Goal: Task Accomplishment & Management: Use online tool/utility

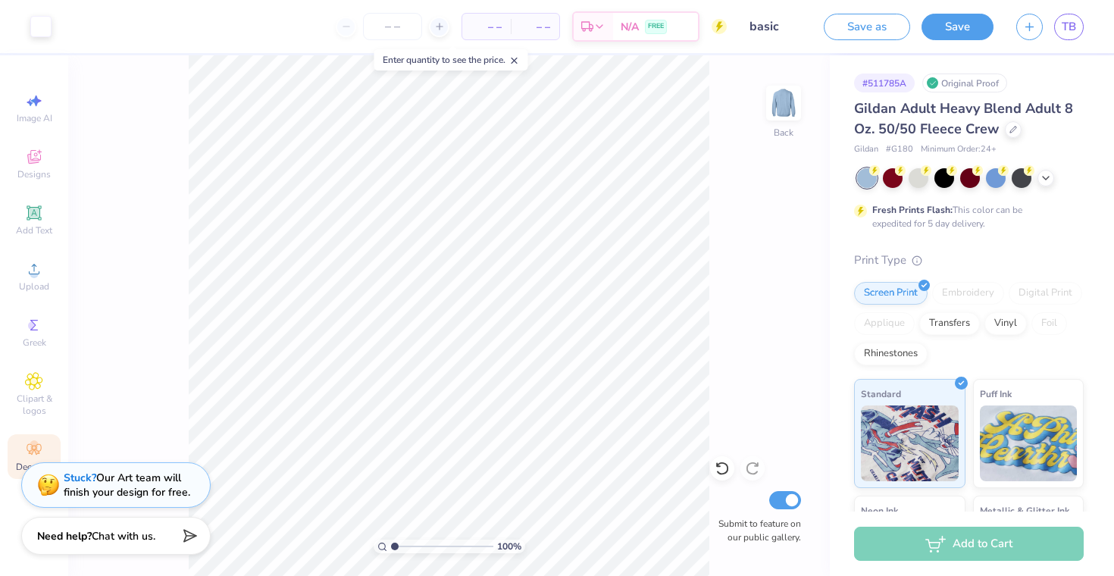
click at [27, 439] on div "Decorate" at bounding box center [34, 456] width 53 height 45
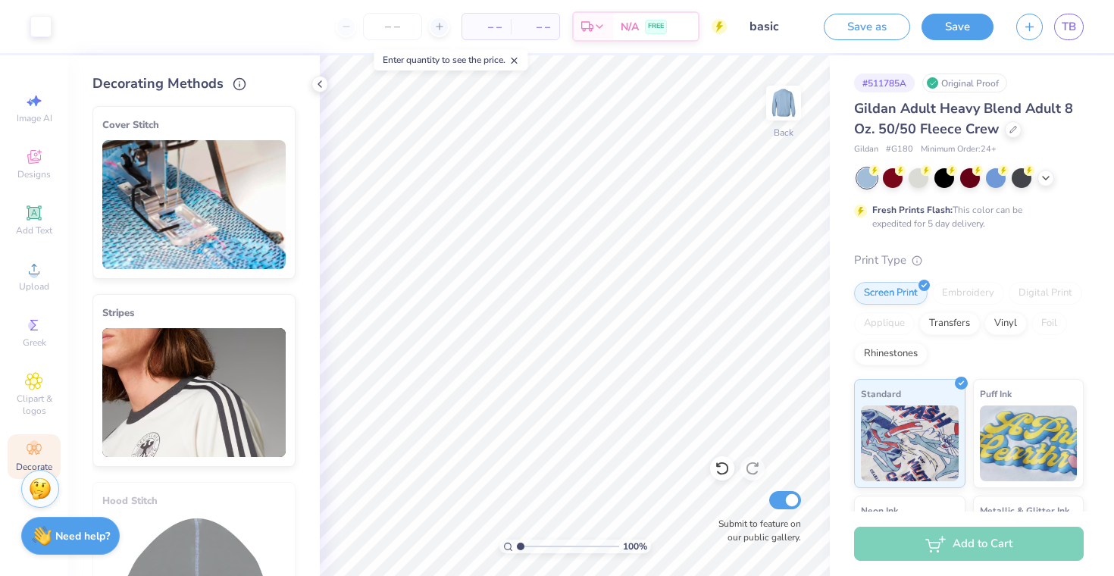
click at [246, 126] on div "Cover Stitch" at bounding box center [193, 125] width 183 height 18
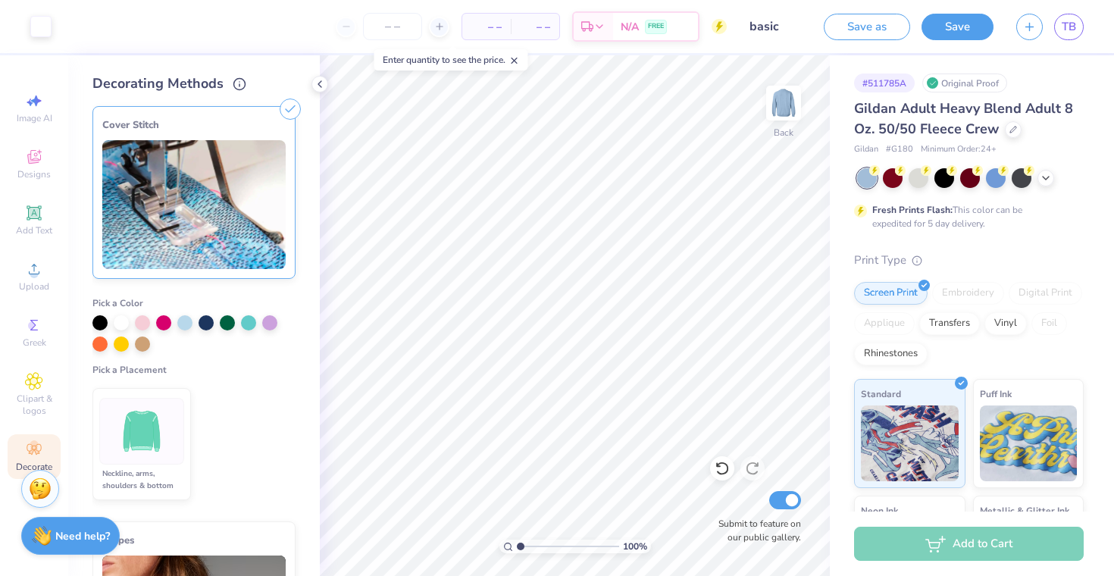
click at [142, 425] on img at bounding box center [142, 431] width 57 height 57
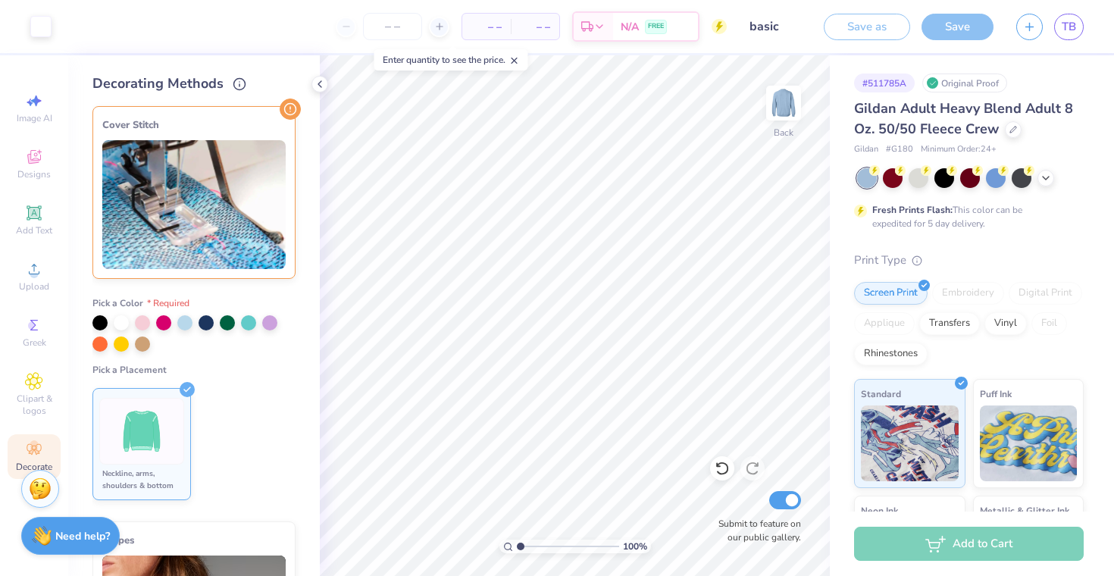
click at [161, 420] on img at bounding box center [142, 431] width 57 height 57
click at [97, 322] on div at bounding box center [99, 321] width 15 height 15
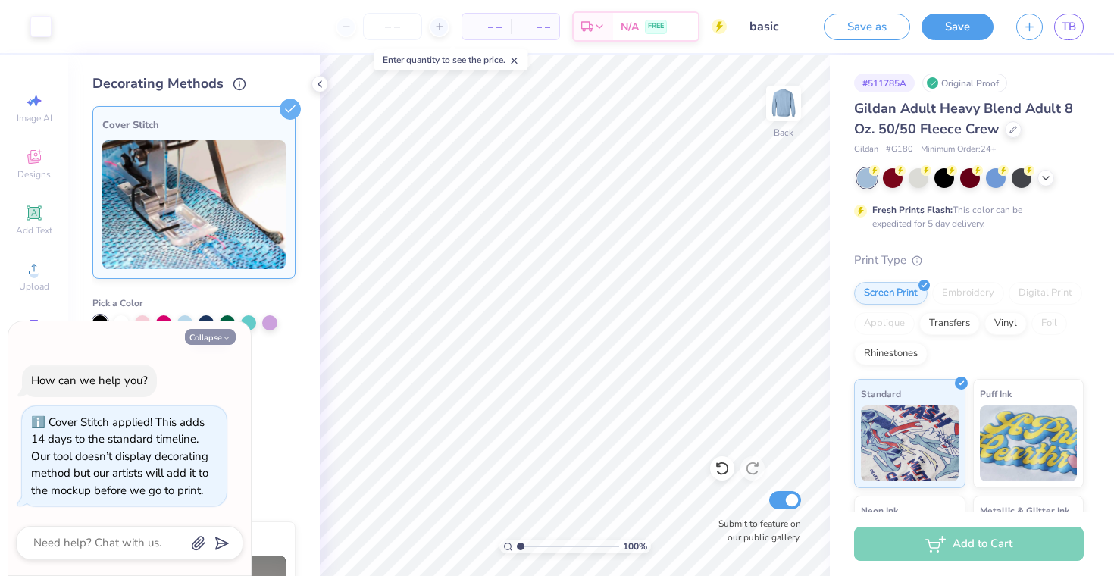
click at [214, 339] on button "Collapse" at bounding box center [210, 337] width 51 height 16
type textarea "x"
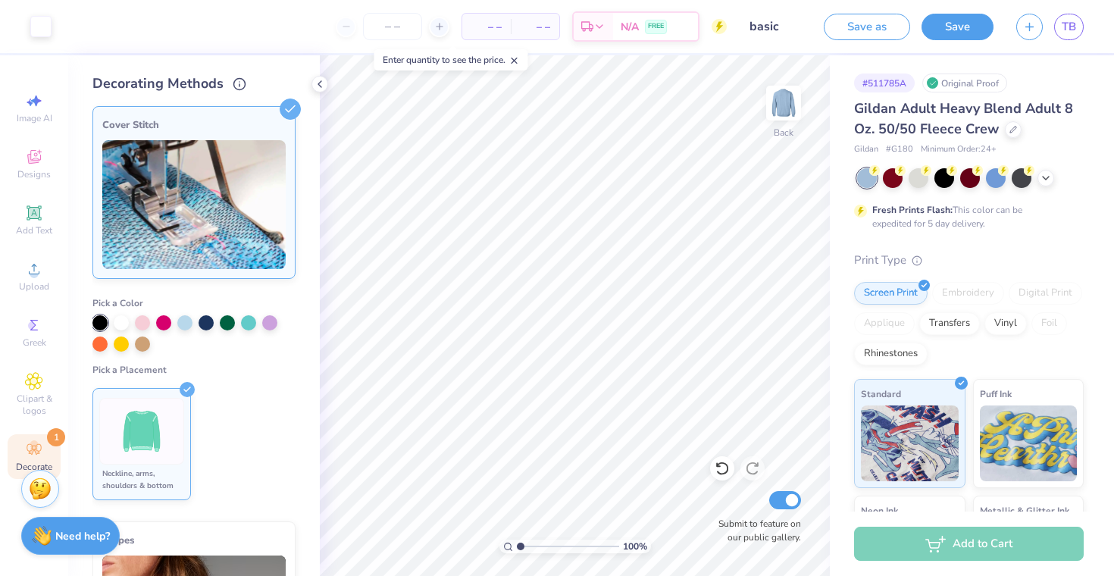
click at [157, 431] on img at bounding box center [142, 431] width 57 height 57
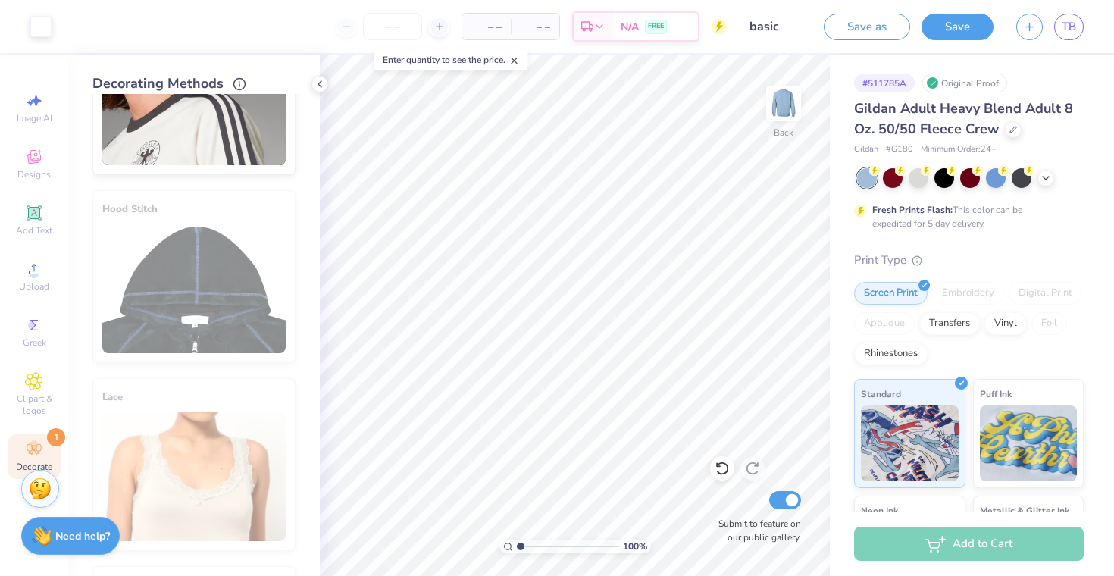
scroll to position [106, 0]
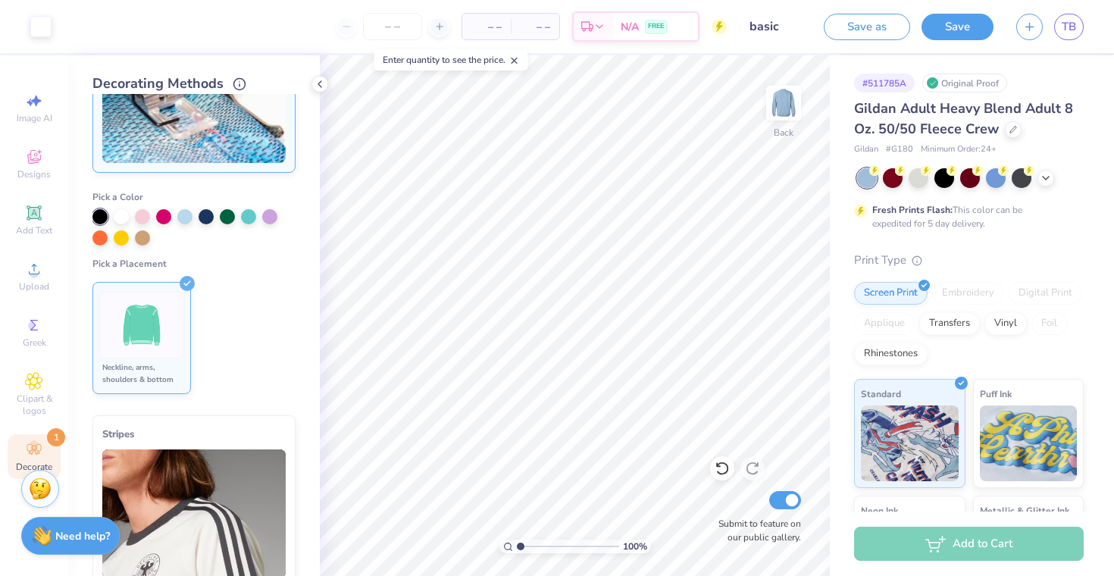
click at [148, 367] on div "Neckline, arms, shoulders & bottom" at bounding box center [141, 373] width 85 height 24
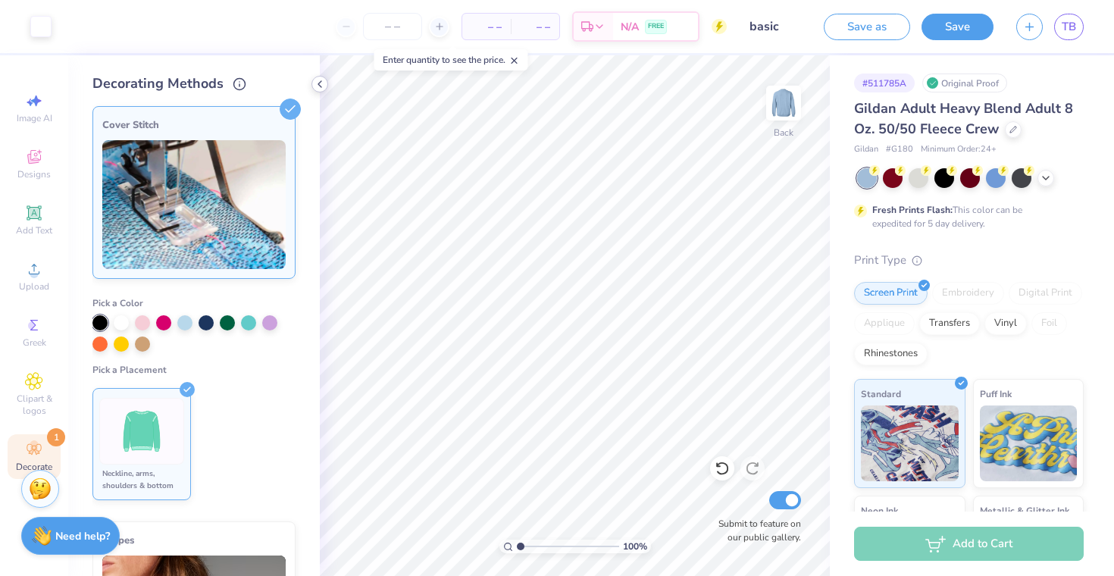
click at [317, 84] on icon at bounding box center [320, 84] width 12 height 12
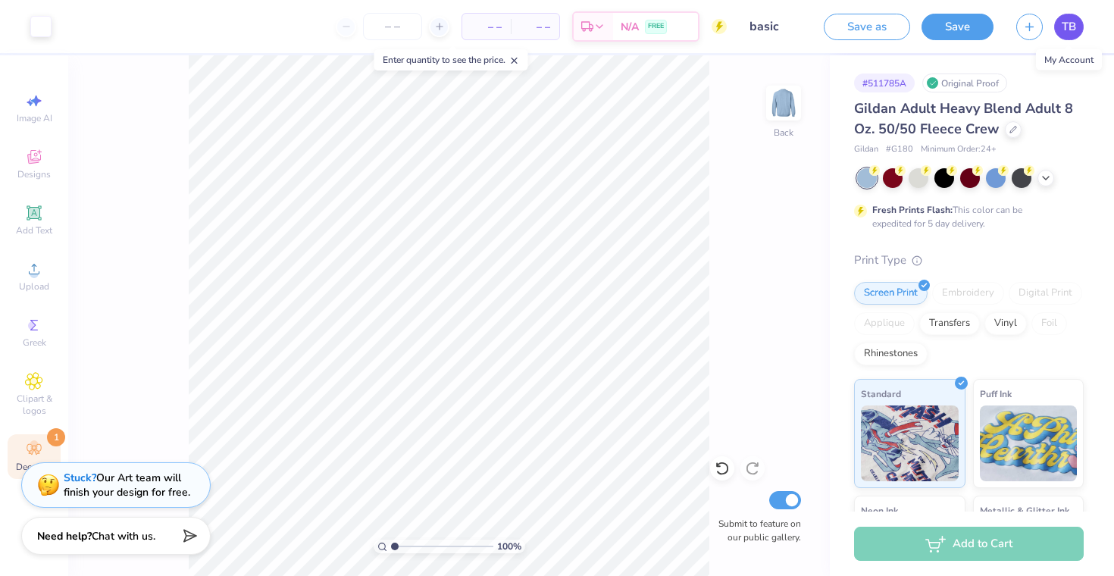
click at [1070, 36] on link "TB" at bounding box center [1069, 27] width 30 height 27
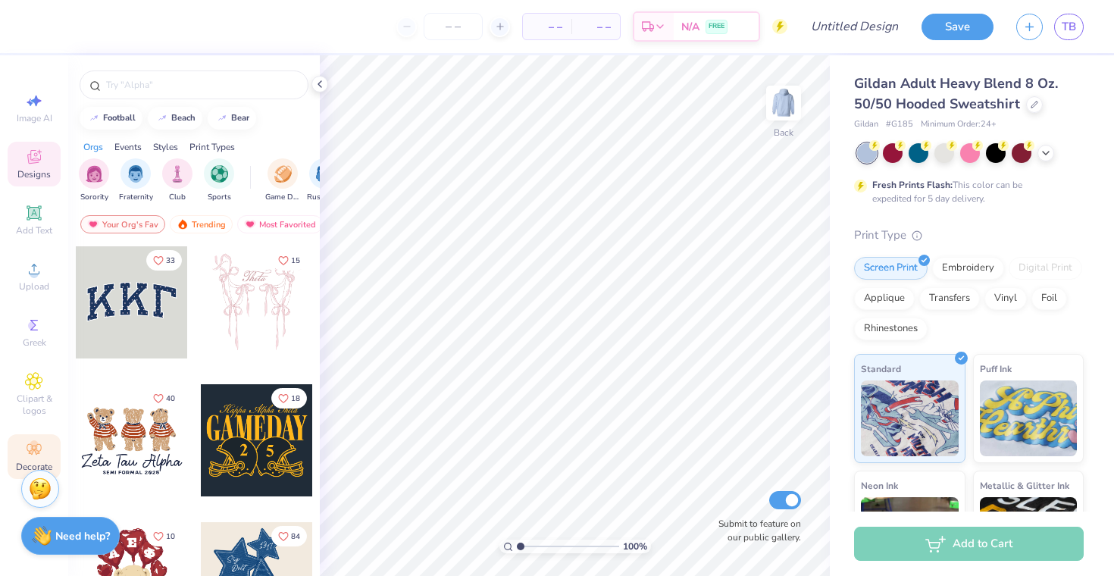
click at [42, 448] on icon at bounding box center [34, 449] width 18 height 18
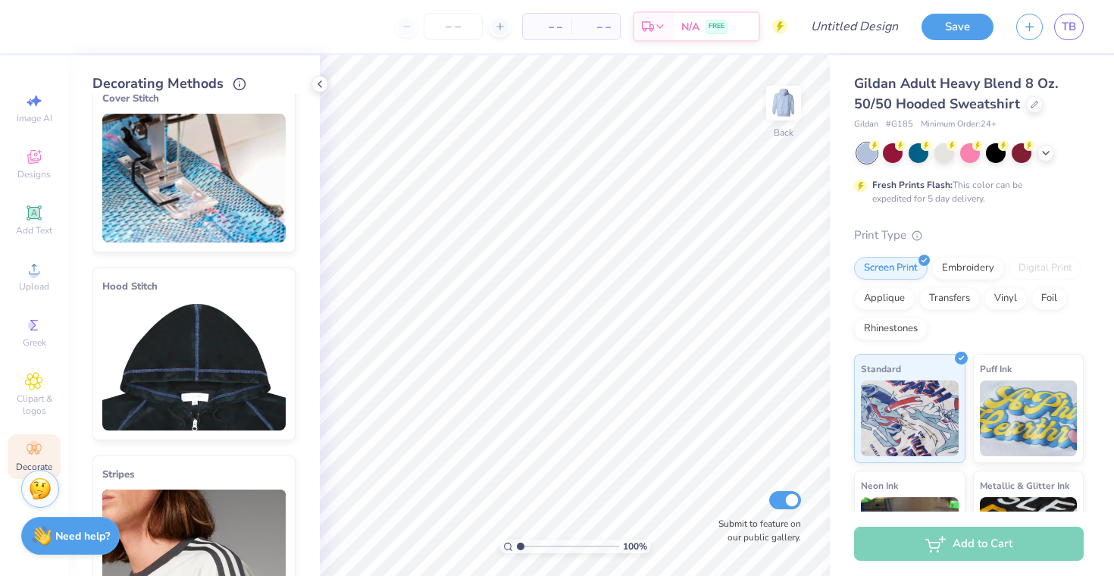
scroll to position [30, 0]
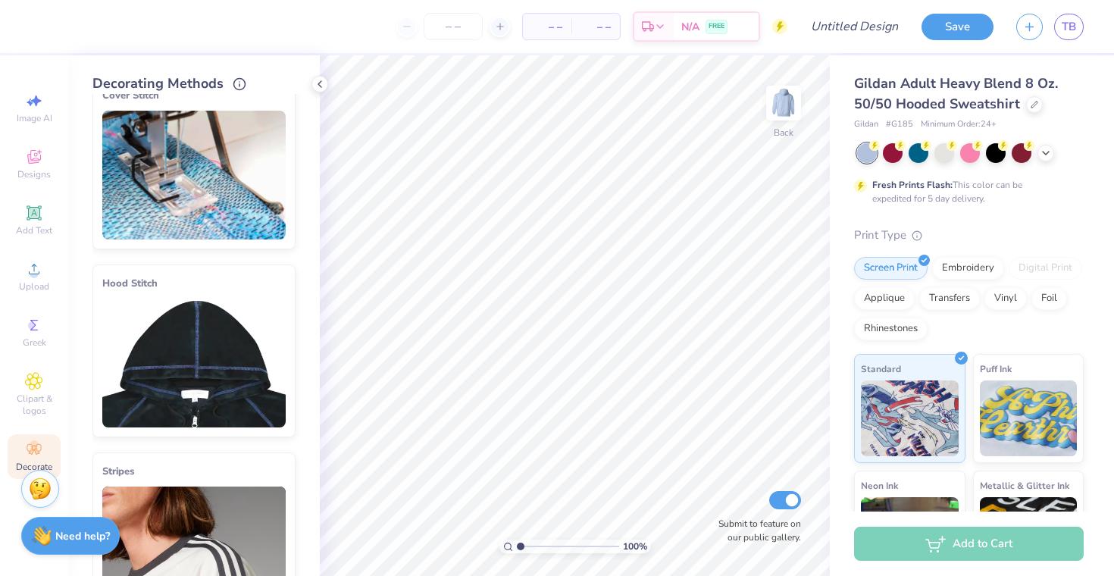
click at [201, 368] on img at bounding box center [193, 362] width 183 height 129
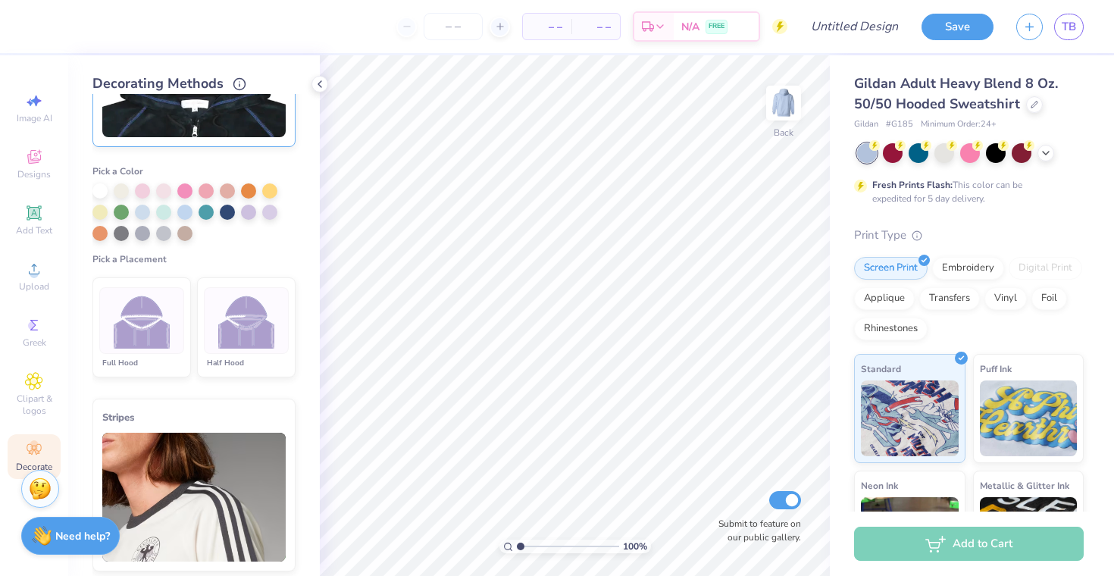
scroll to position [323, 0]
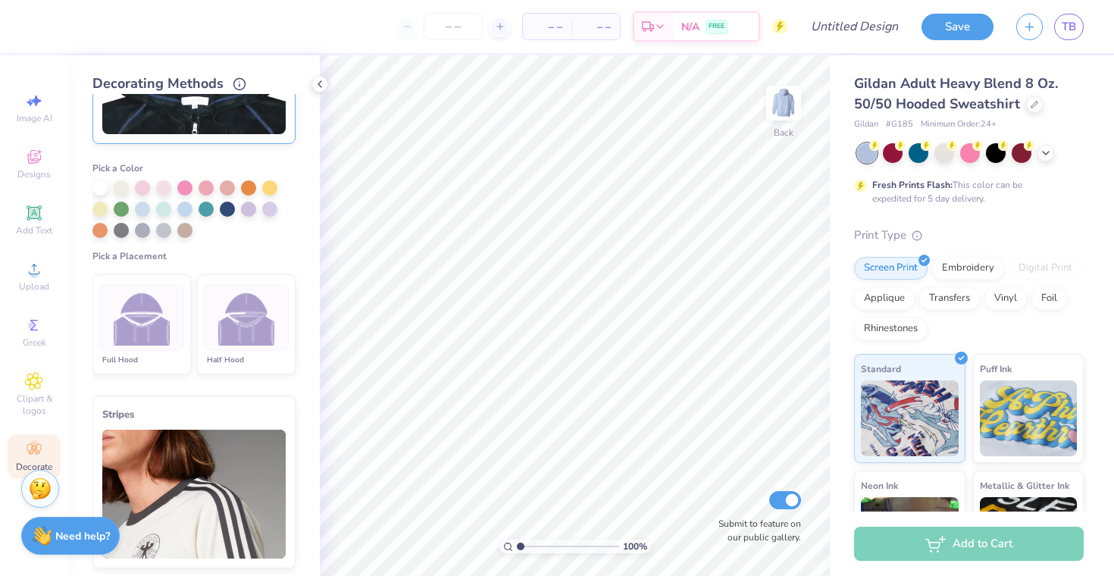
click at [157, 334] on img at bounding box center [142, 317] width 57 height 57
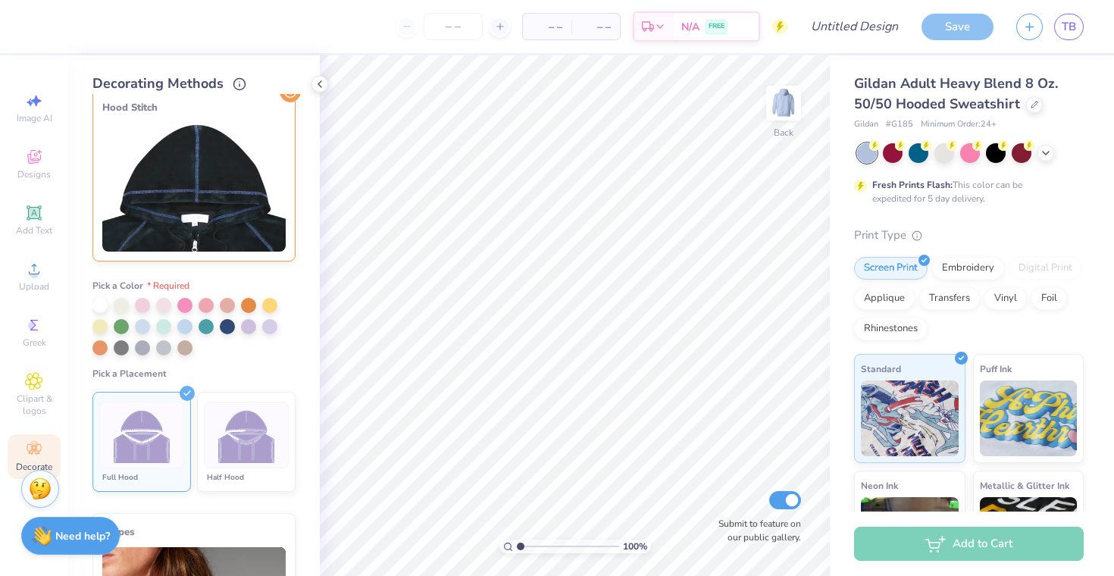
scroll to position [198, 0]
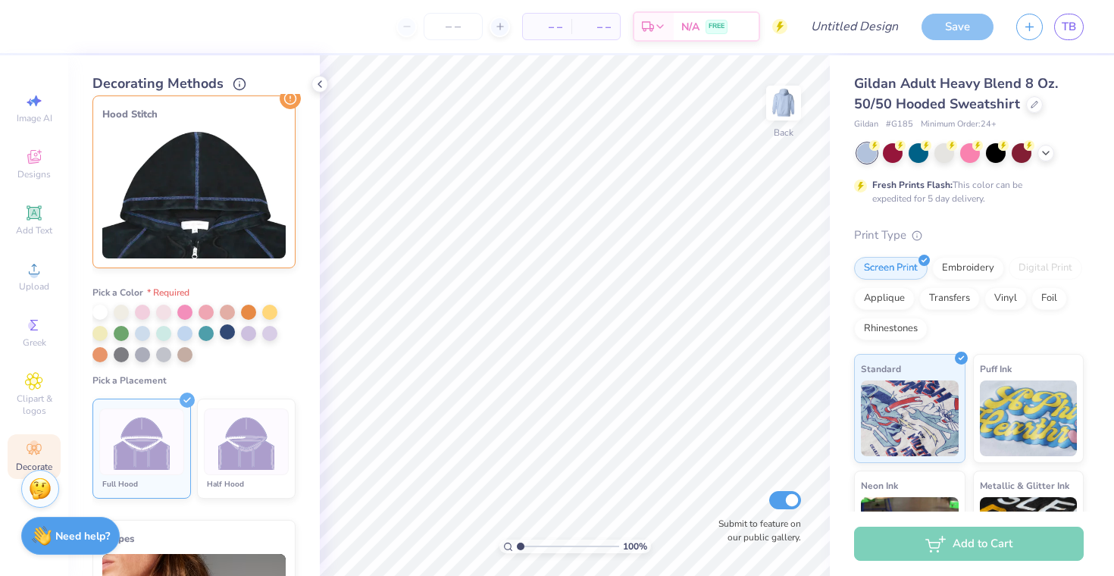
click at [221, 329] on div at bounding box center [227, 331] width 15 height 15
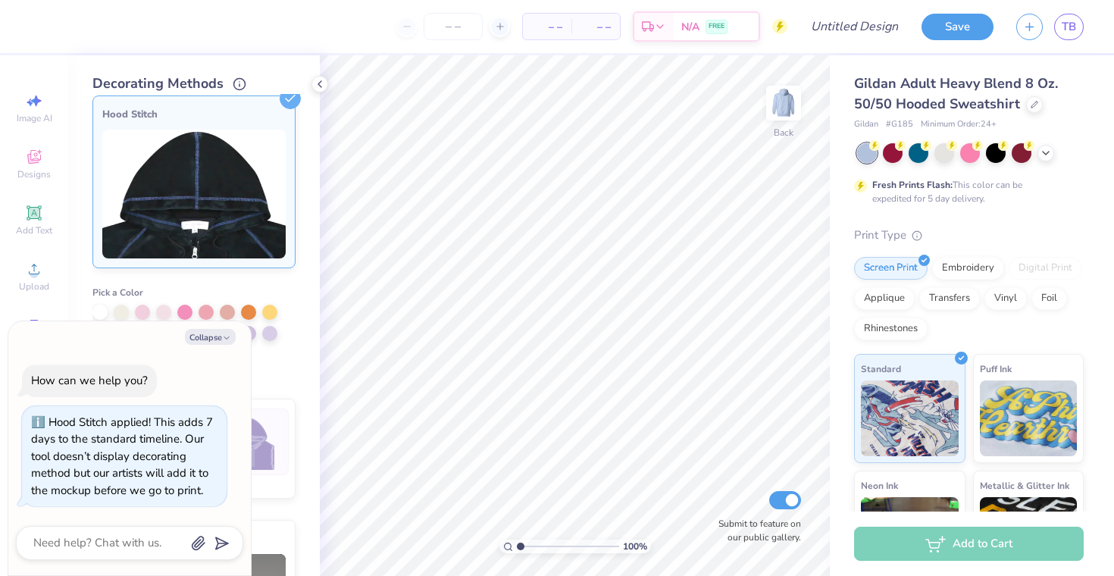
click at [298, 303] on div "Cover Stitch Pick a Color Pick a Placement Neckline, hood, shoulders, arms, bot…" at bounding box center [205, 335] width 227 height 482
click at [219, 334] on button "Collapse" at bounding box center [210, 337] width 51 height 16
type textarea "x"
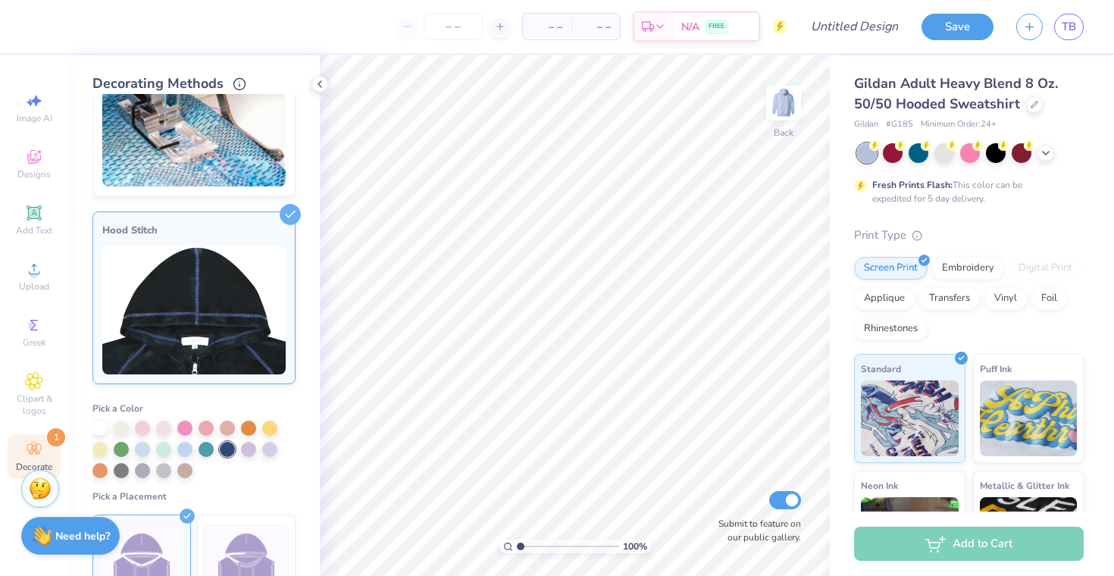
scroll to position [61, 0]
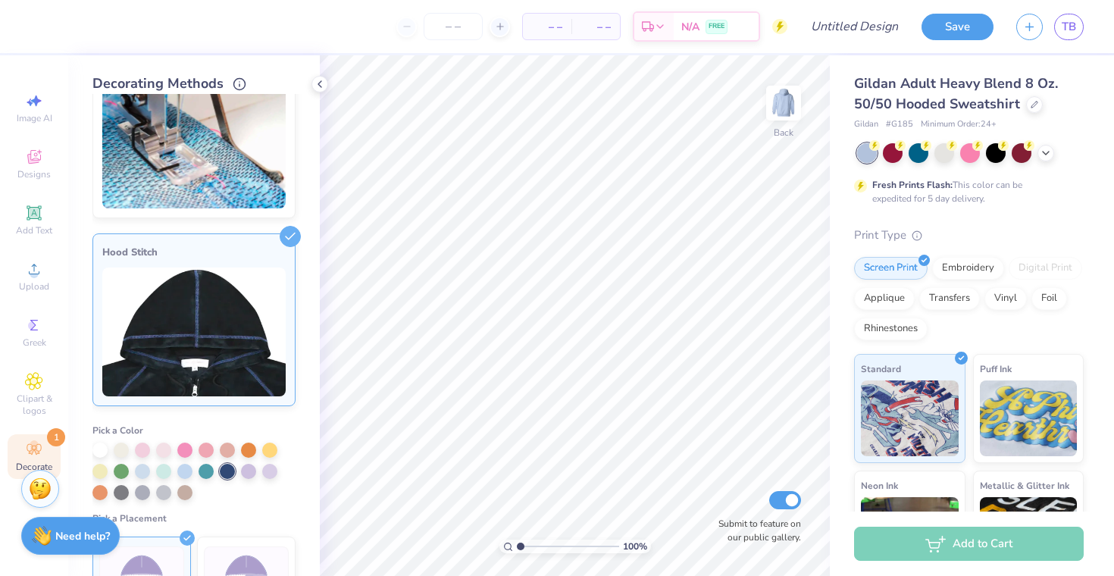
click at [202, 156] on img at bounding box center [193, 144] width 183 height 129
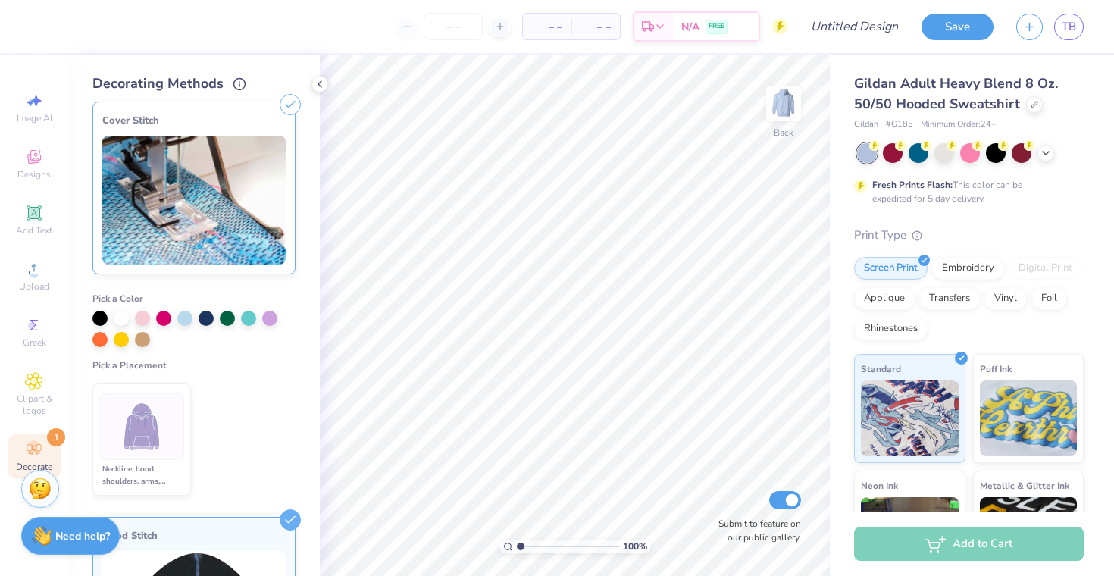
scroll to position [0, 0]
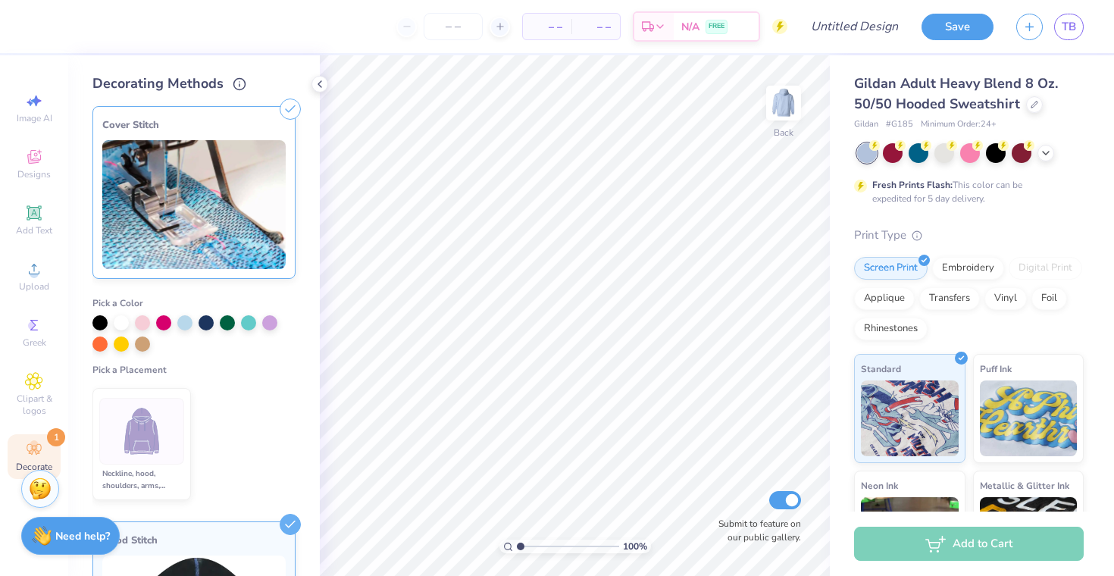
click at [151, 446] on img at bounding box center [142, 431] width 57 height 57
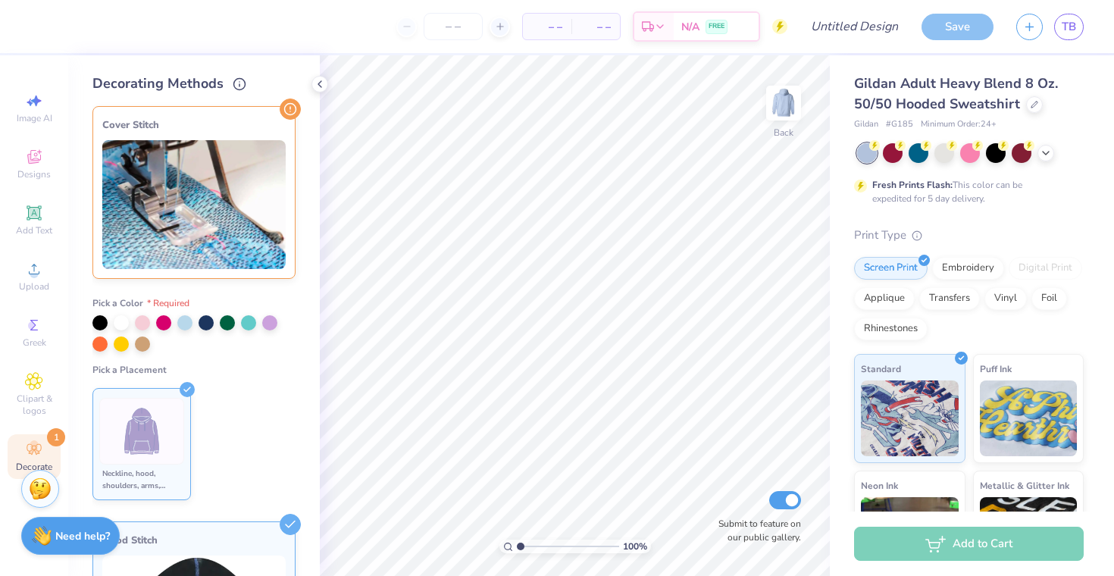
click at [185, 401] on li "Neckline, hood, shoulders, arms, bottom & hoodie pocket" at bounding box center [141, 444] width 98 height 112
click at [267, 141] on img at bounding box center [193, 204] width 183 height 129
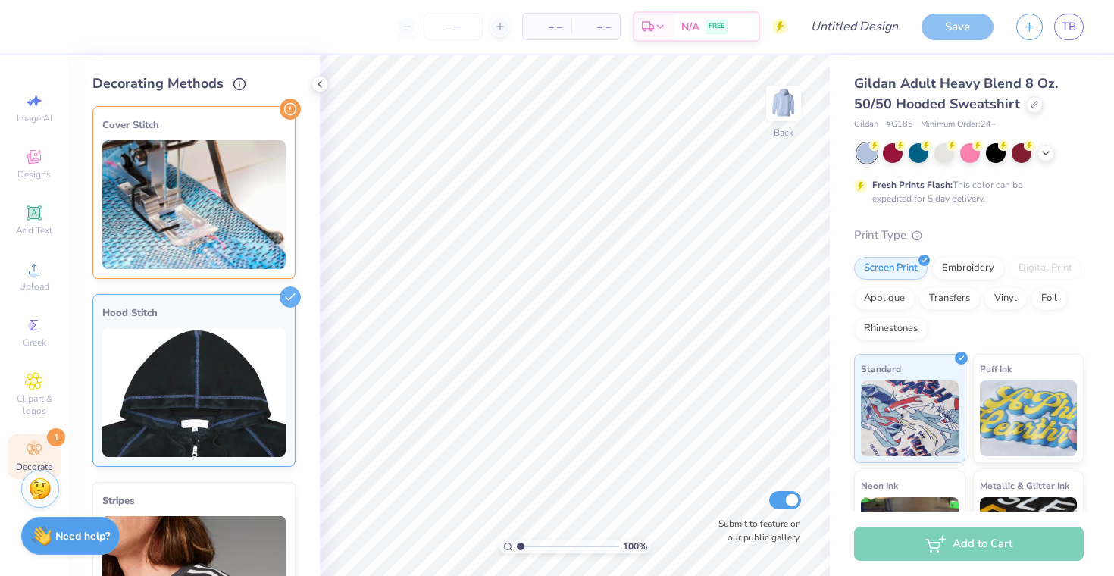
click at [258, 384] on img at bounding box center [193, 392] width 183 height 129
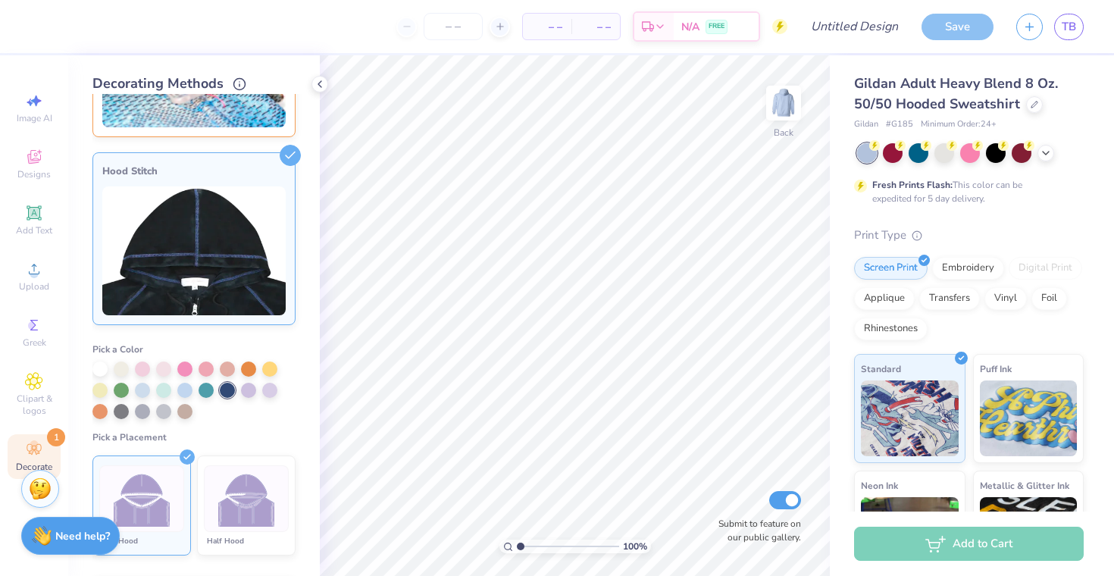
scroll to position [84, 0]
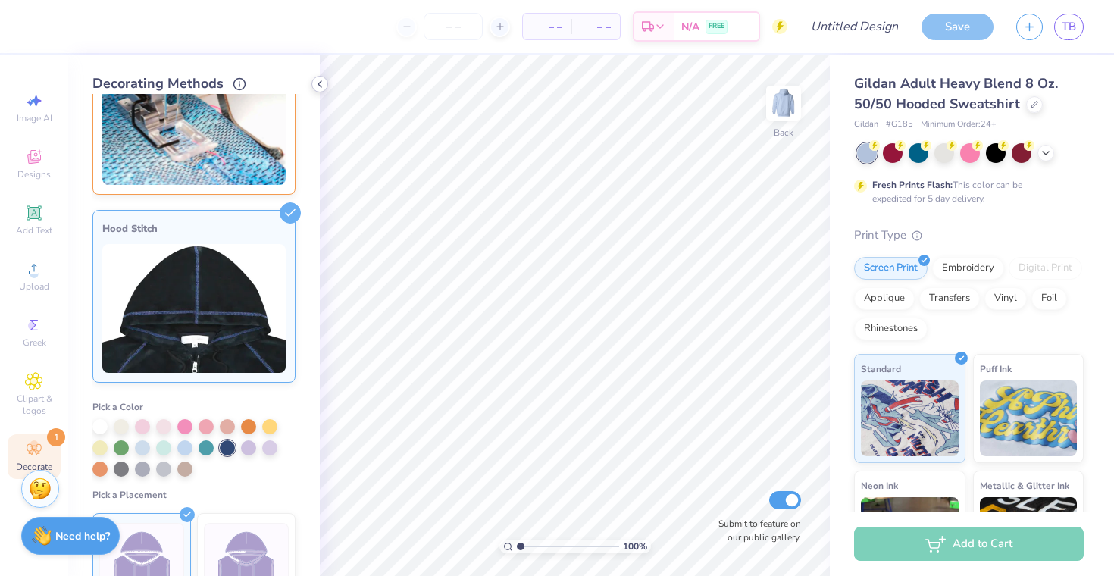
click at [321, 80] on icon at bounding box center [320, 84] width 12 height 12
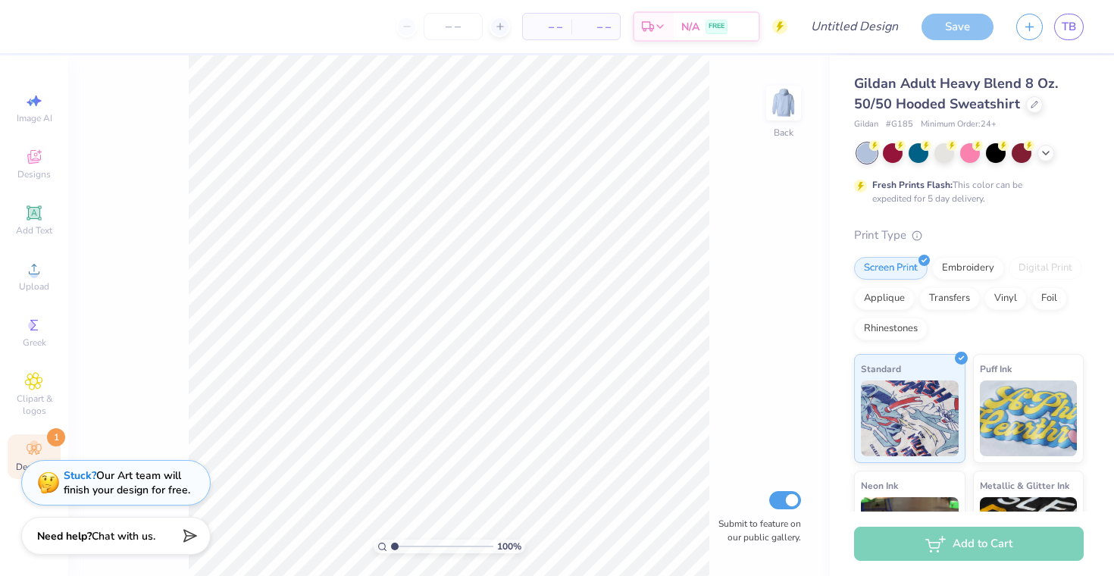
click at [140, 483] on div "Stuck? Our Art team will finish your design for free." at bounding box center [127, 482] width 127 height 29
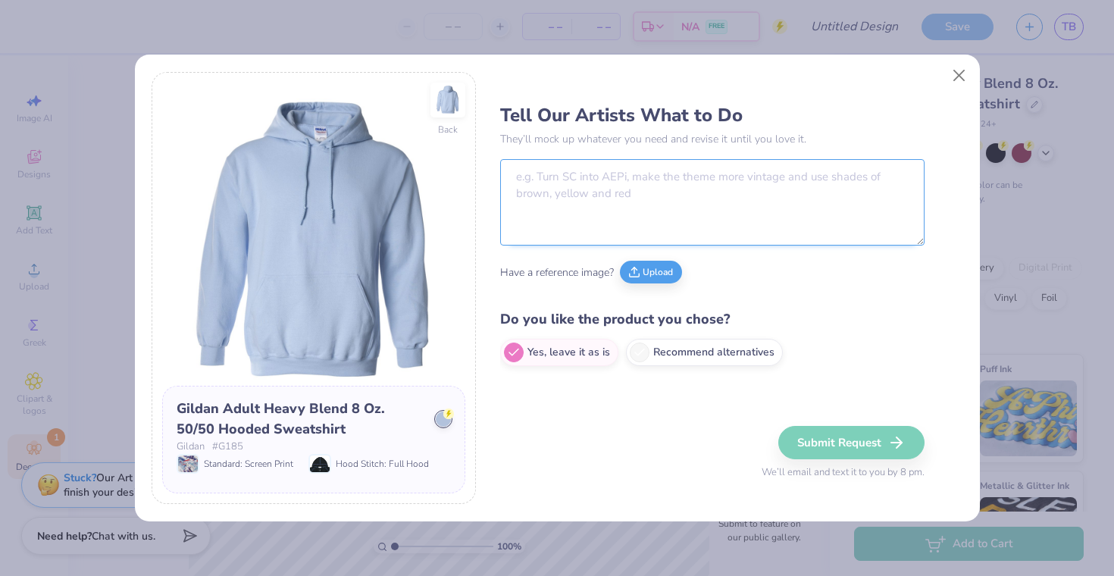
click at [634, 218] on textarea at bounding box center [712, 202] width 424 height 86
click at [948, 80] on button "Close" at bounding box center [958, 75] width 29 height 29
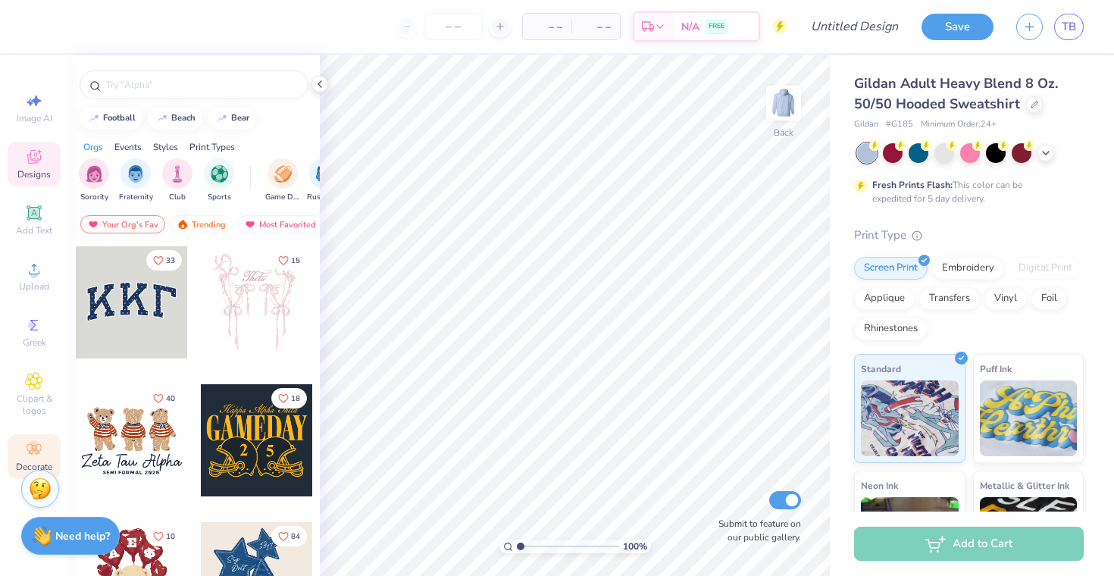
click at [39, 445] on icon at bounding box center [34, 449] width 14 height 11
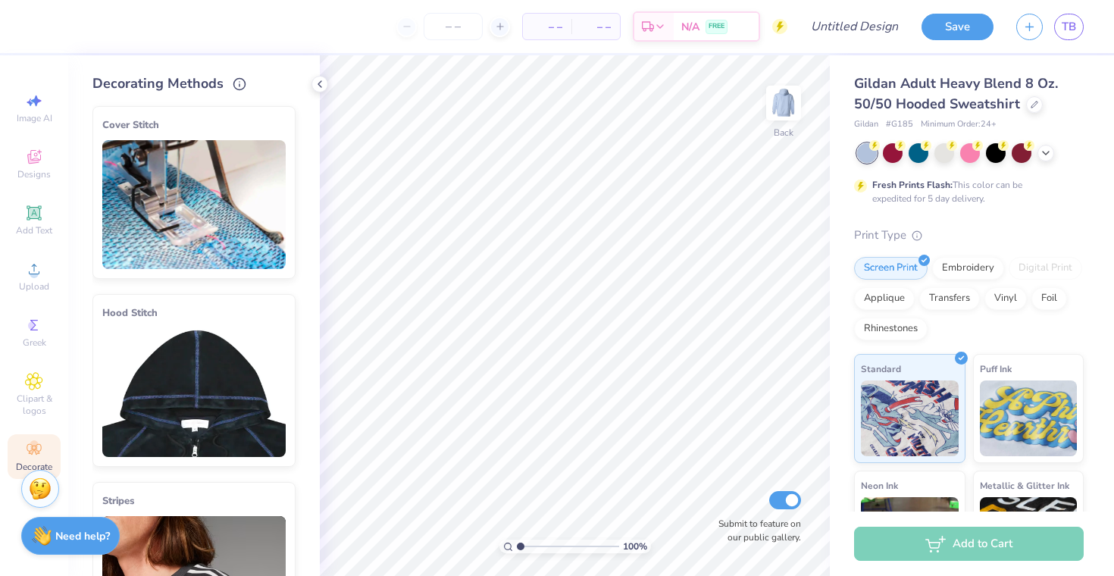
click at [180, 393] on img at bounding box center [193, 392] width 183 height 129
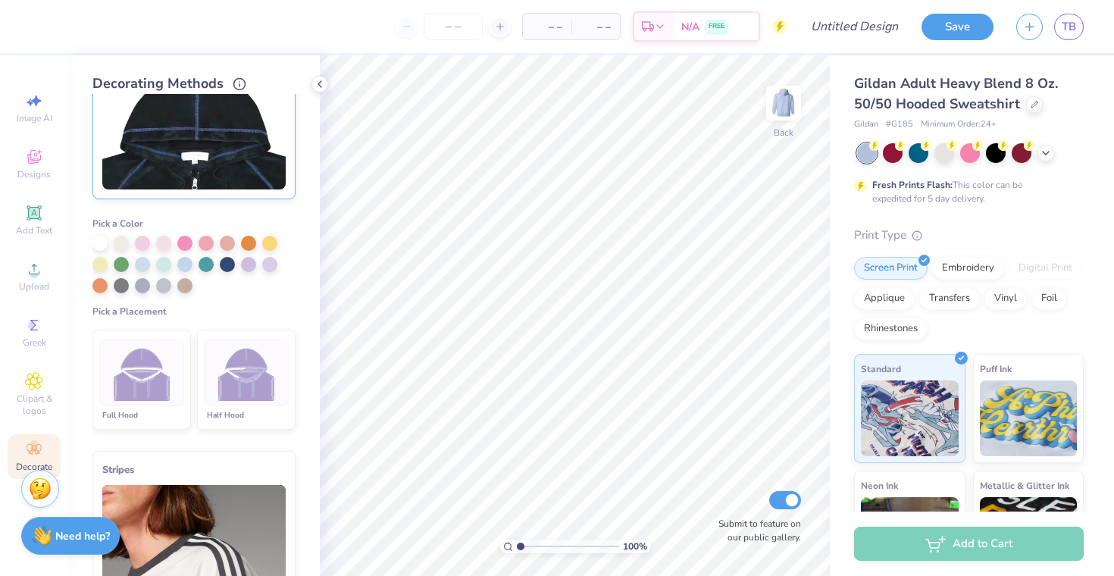
scroll to position [277, 0]
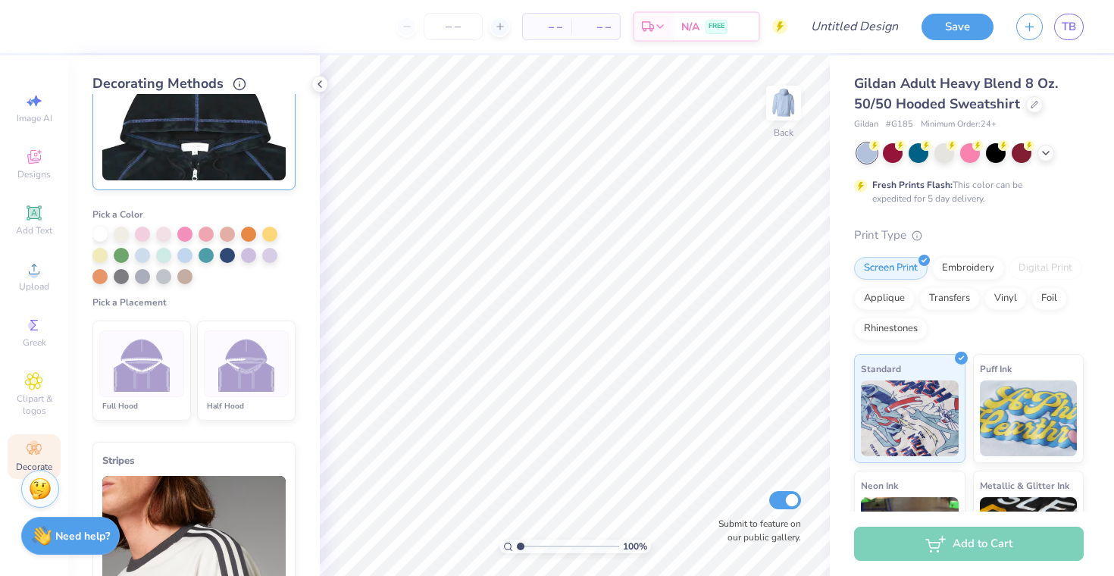
click at [245, 380] on img at bounding box center [246, 364] width 57 height 57
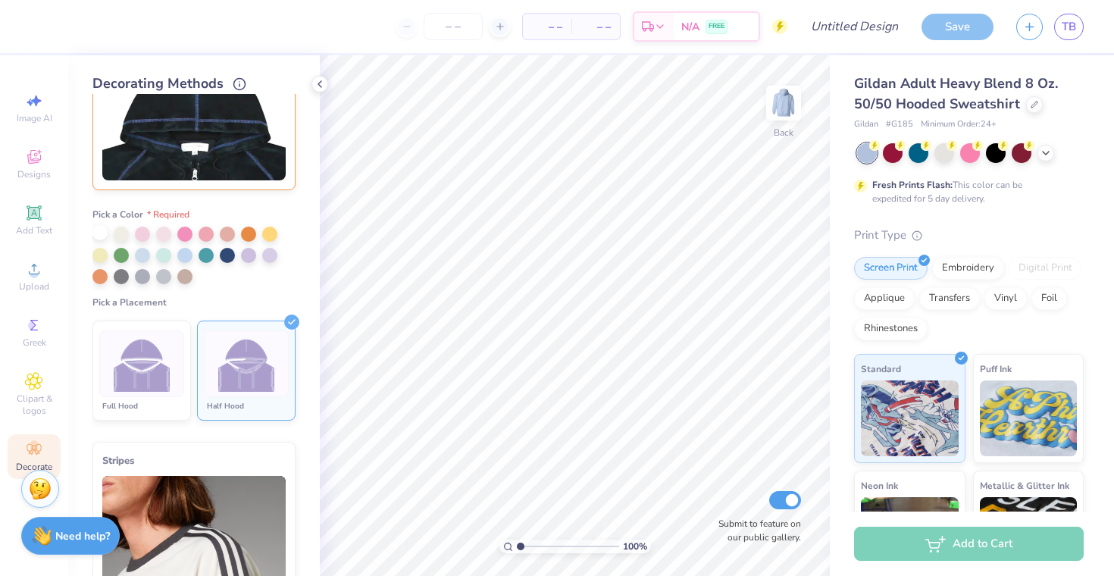
click at [95, 238] on div at bounding box center [99, 232] width 15 height 15
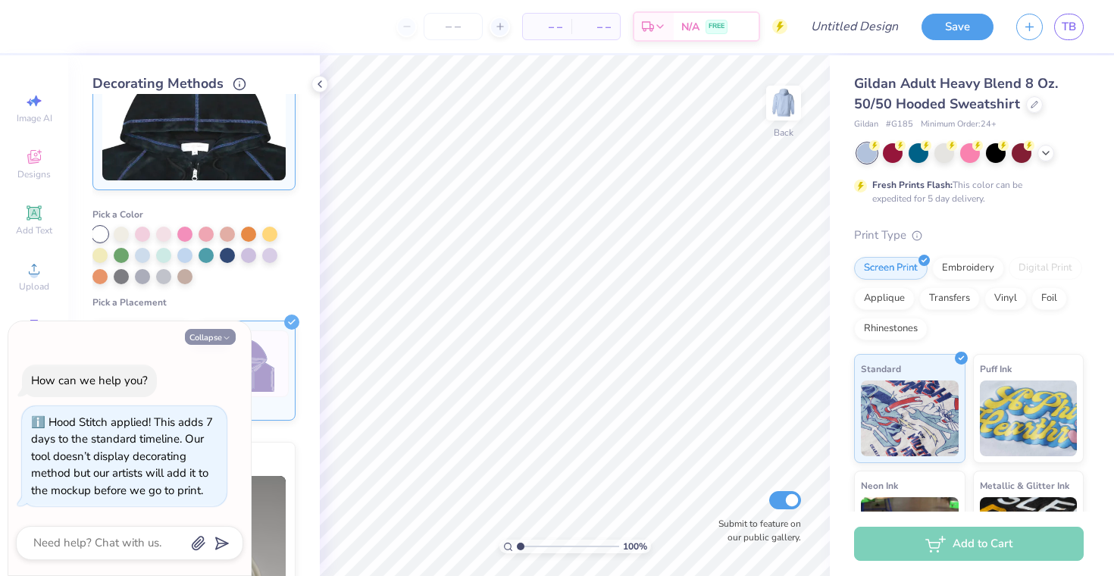
click at [218, 336] on button "Collapse" at bounding box center [210, 337] width 51 height 16
type textarea "x"
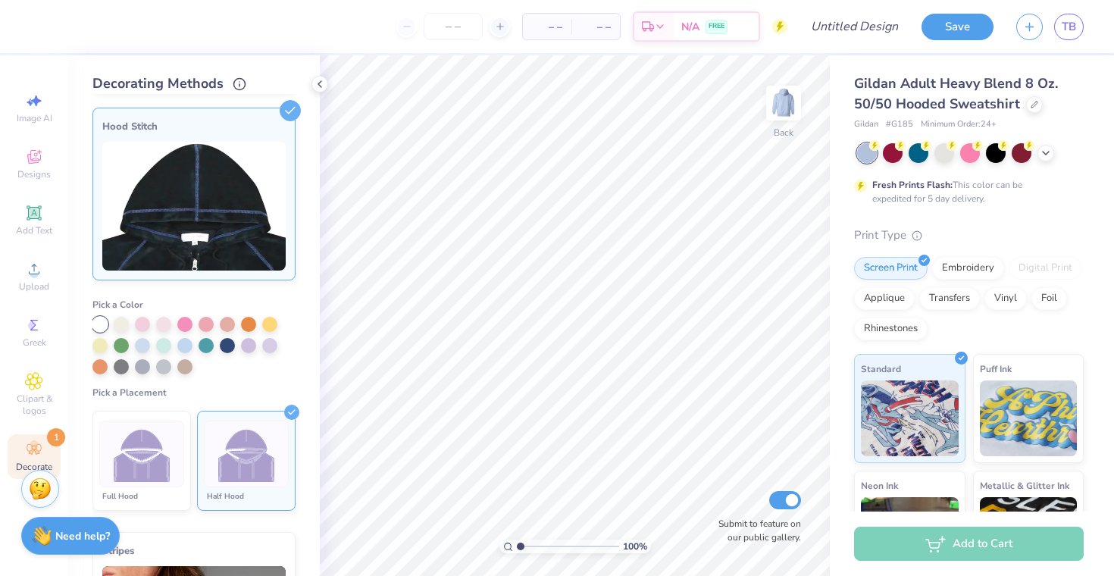
scroll to position [0, 0]
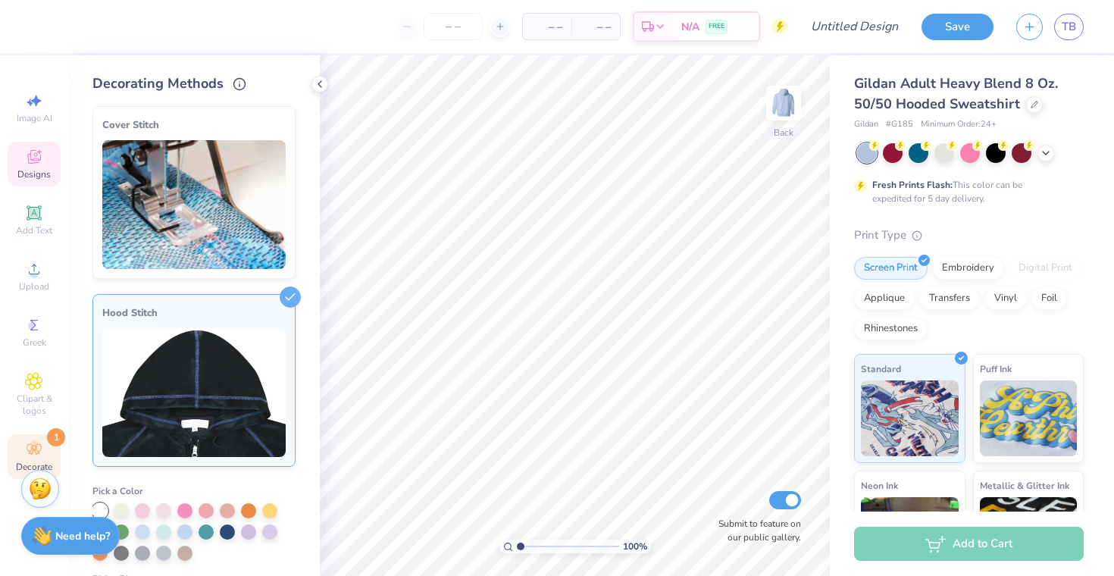
click at [41, 167] on div "Designs" at bounding box center [34, 164] width 53 height 45
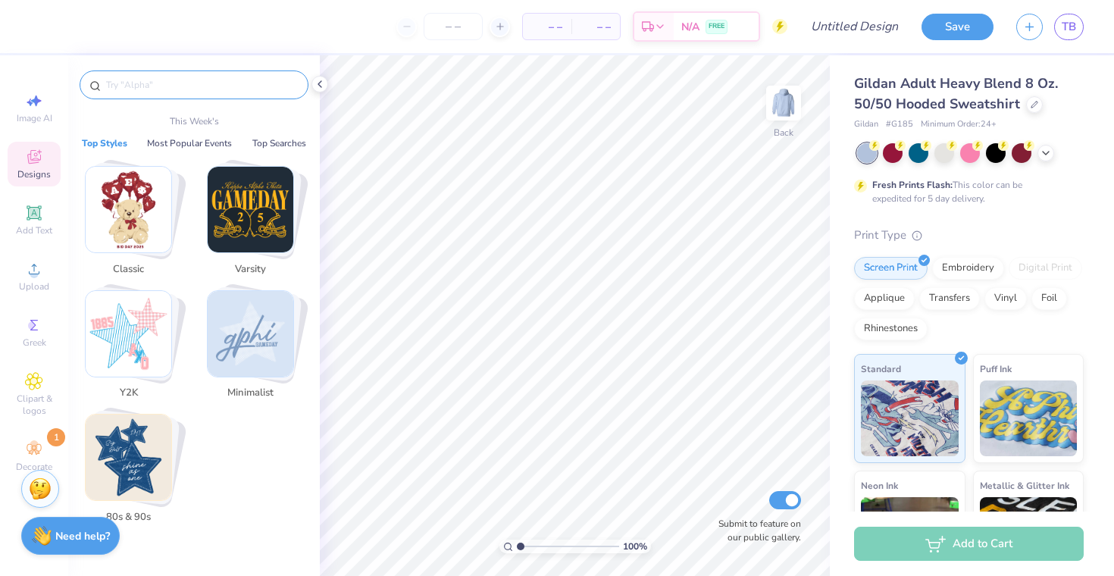
click at [150, 86] on input "text" at bounding box center [202, 84] width 194 height 15
click at [196, 91] on input "text" at bounding box center [202, 84] width 194 height 15
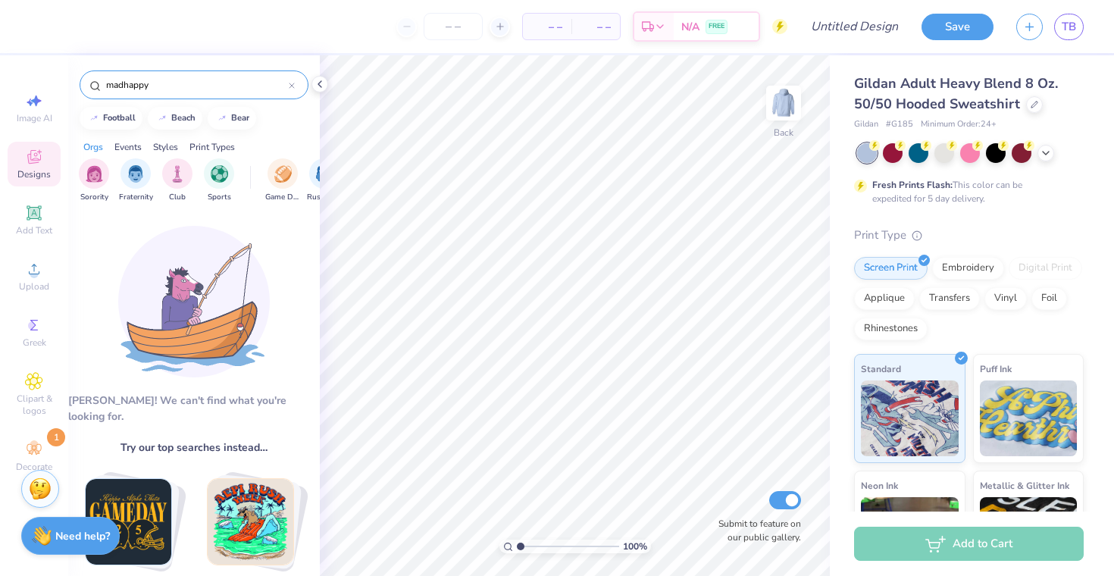
type input "madhappy"
drag, startPoint x: 192, startPoint y: 76, endPoint x: 121, endPoint y: 87, distance: 71.4
click at [121, 87] on div "madhappy" at bounding box center [194, 84] width 229 height 29
click at [121, 87] on input "madhappy" at bounding box center [197, 84] width 184 height 15
